Goal: Use online tool/utility: Use online tool/utility

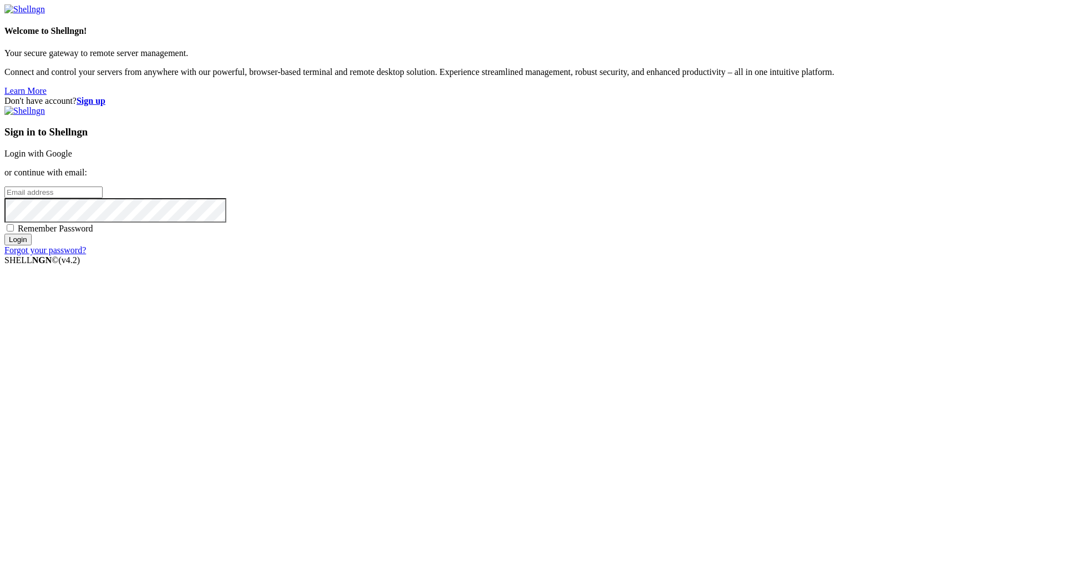
type input "[PERSON_NAME][EMAIL_ADDRESS][DOMAIN_NAME]"
click at [32, 245] on input "Login" at bounding box center [17, 240] width 27 height 12
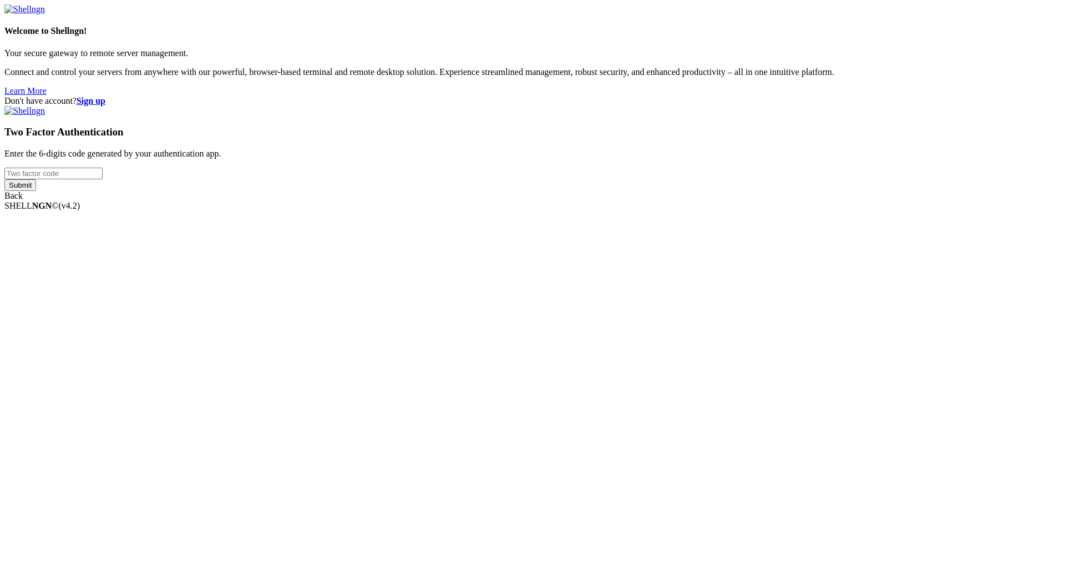
click at [103, 179] on input "number" at bounding box center [53, 174] width 98 height 12
type input "059837"
click at [36, 191] on input "Submit" at bounding box center [20, 185] width 32 height 12
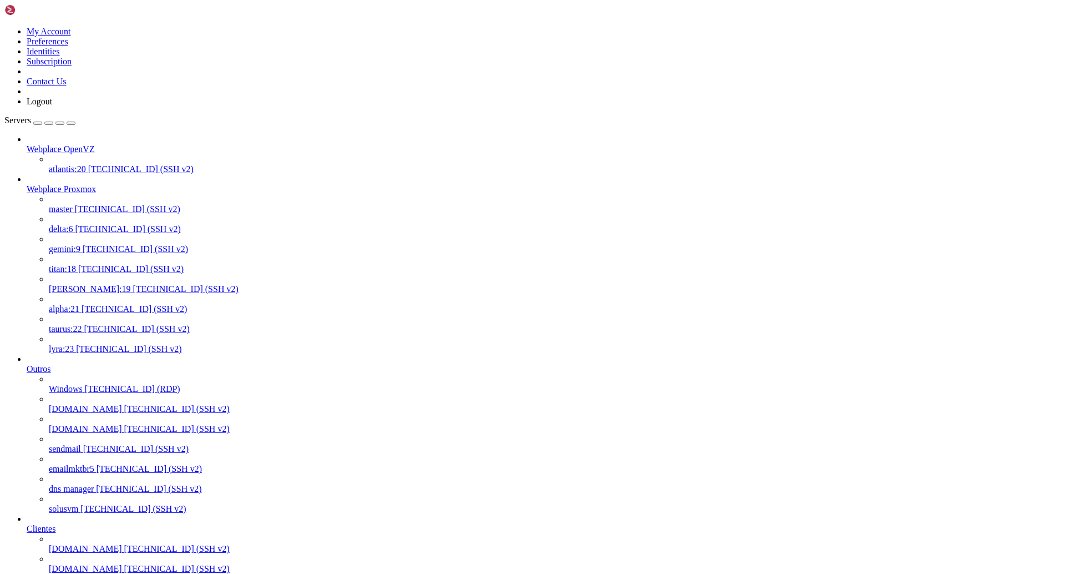
click at [93, 304] on span "[TECHNICAL_ID] (SSH v2)" at bounding box center [134, 308] width 105 height 9
